Goal: Task Accomplishment & Management: Manage account settings

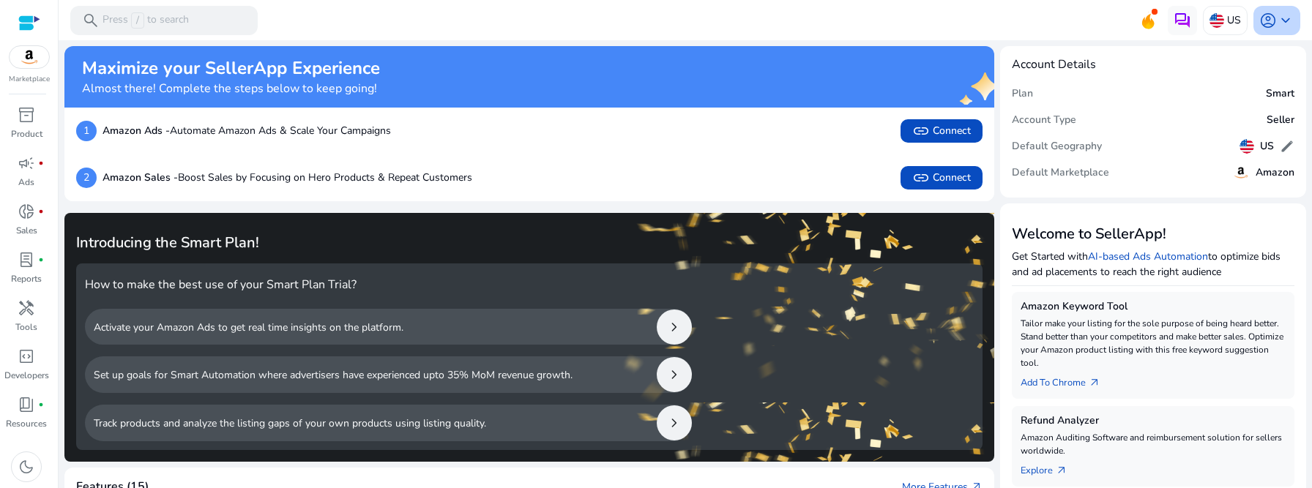
click at [1277, 22] on span "keyboard_arrow_down" at bounding box center [1286, 21] width 18 height 18
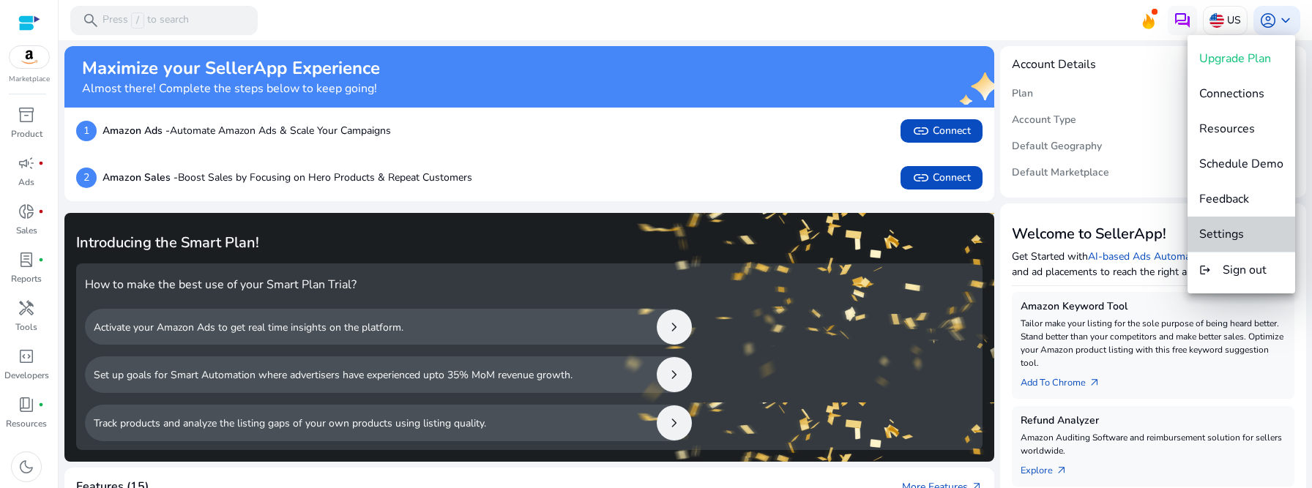
click at [1263, 217] on button "Settings" at bounding box center [1241, 234] width 108 height 35
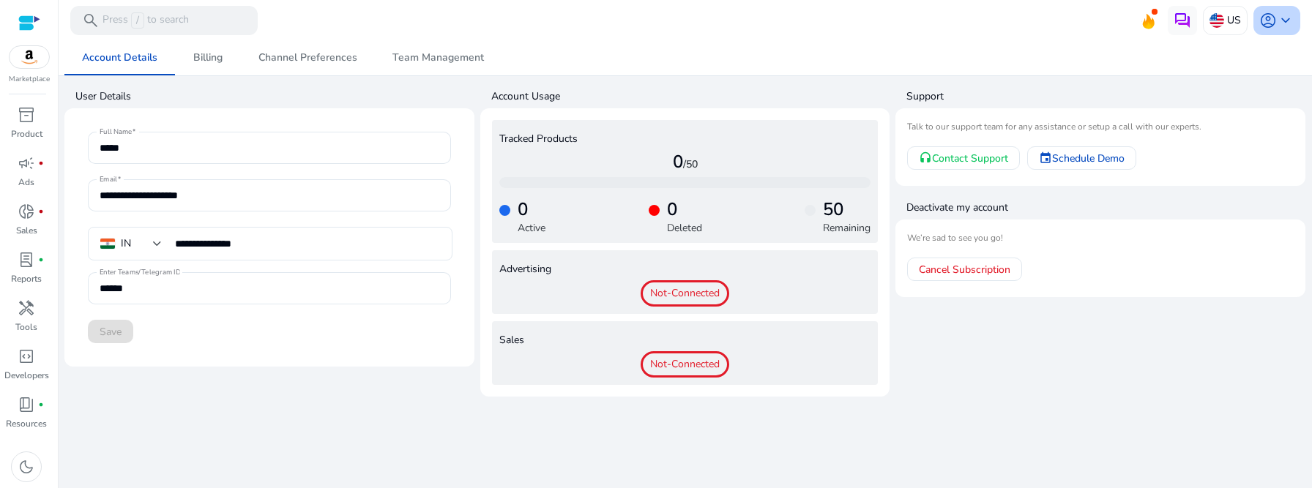
click at [1261, 32] on div "account_circle keyboard_arrow_down" at bounding box center [1276, 20] width 47 height 29
